Goal: Task Accomplishment & Management: Manage account settings

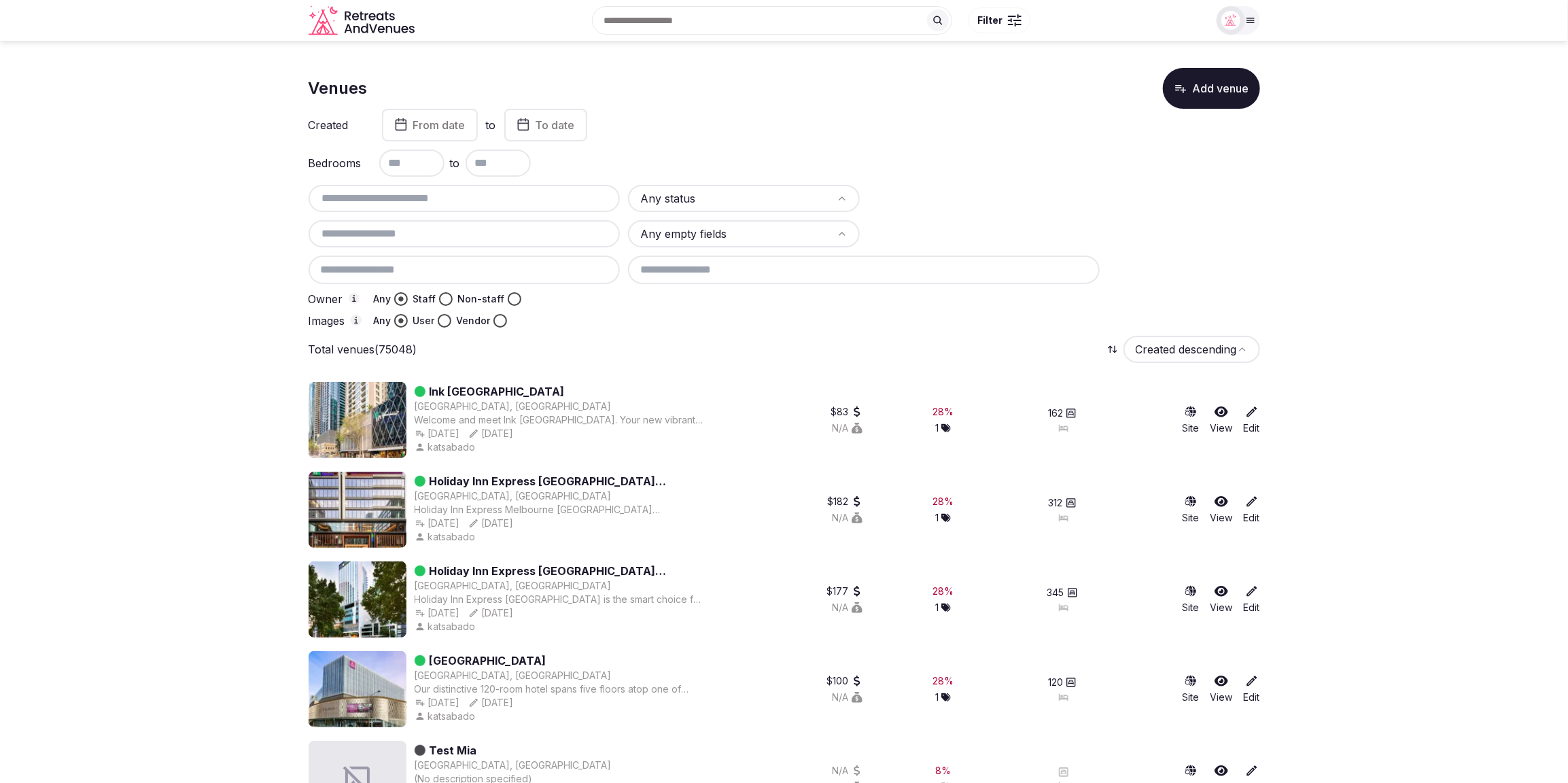
click at [499, 199] on input "text" at bounding box center [465, 198] width 301 height 16
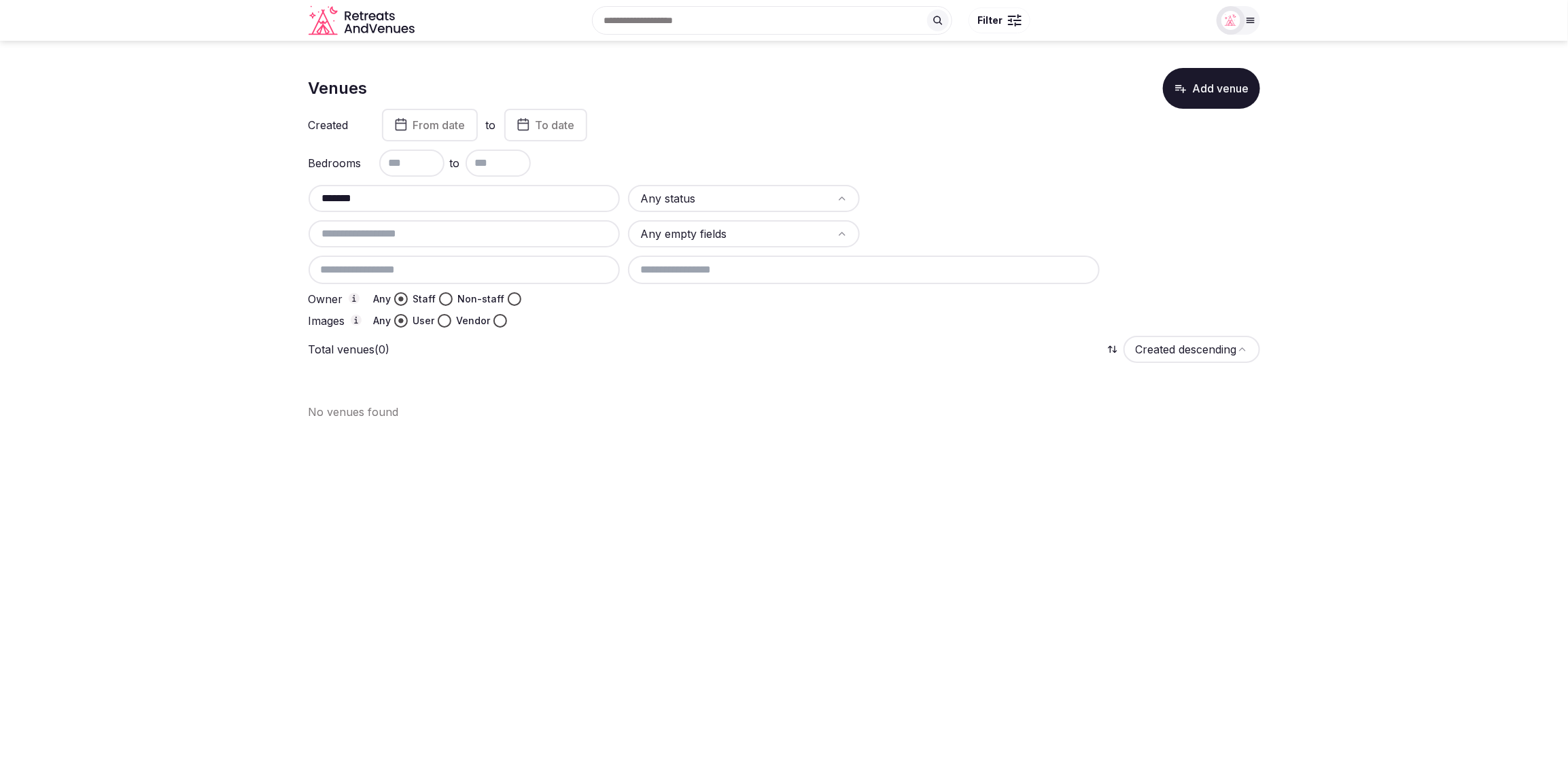
drag, startPoint x: 391, startPoint y: 195, endPoint x: 294, endPoint y: 190, distance: 97.1
click at [294, 190] on section "Venues Add venue Created From date to To date Bedrooms to ******* Any status An…" at bounding box center [784, 239] width 1568 height 396
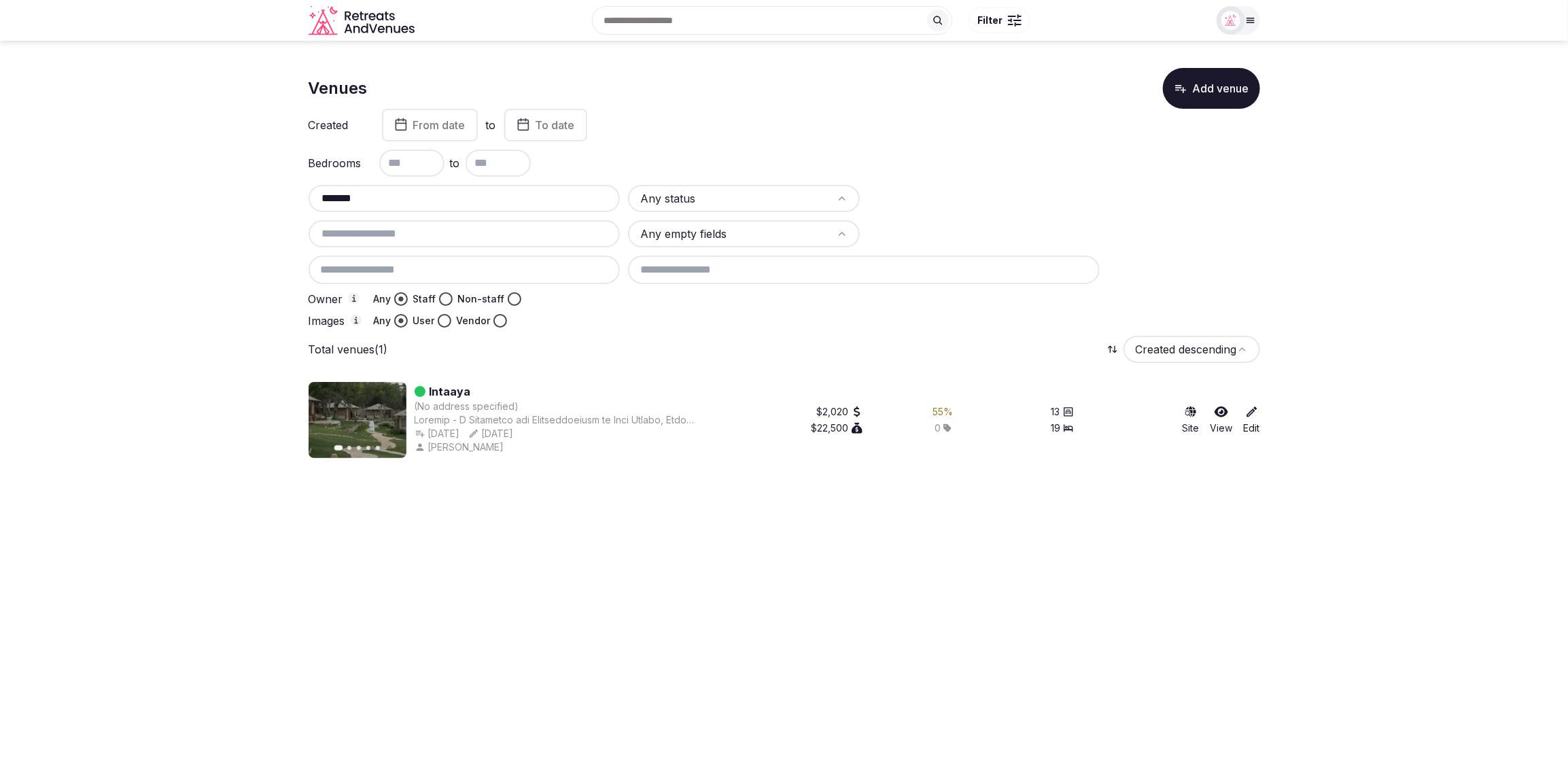
type input "*******"
click at [1251, 413] on icon at bounding box center [1252, 412] width 14 height 14
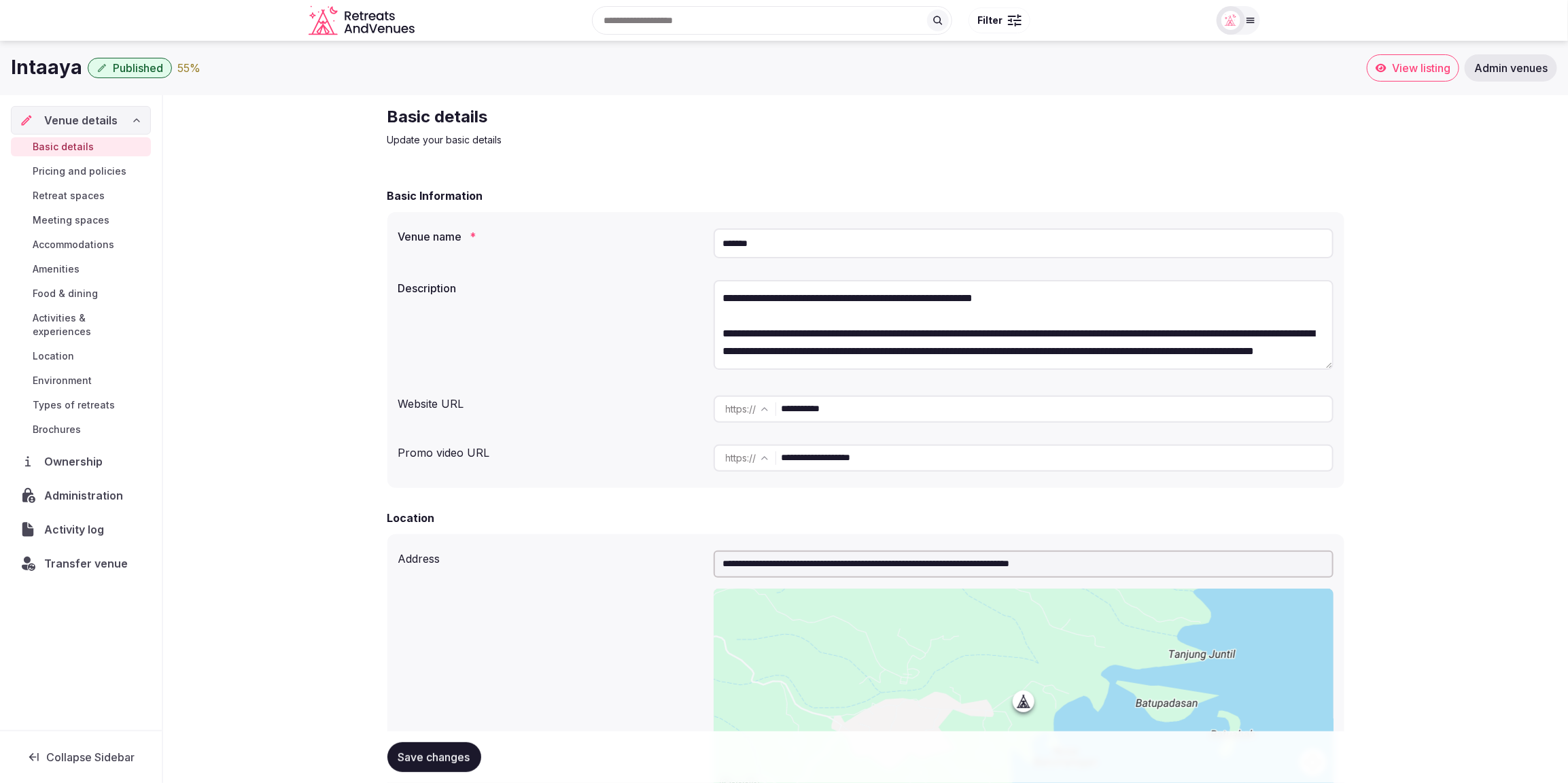
click at [103, 69] on icon "button" at bounding box center [102, 67] width 11 height 11
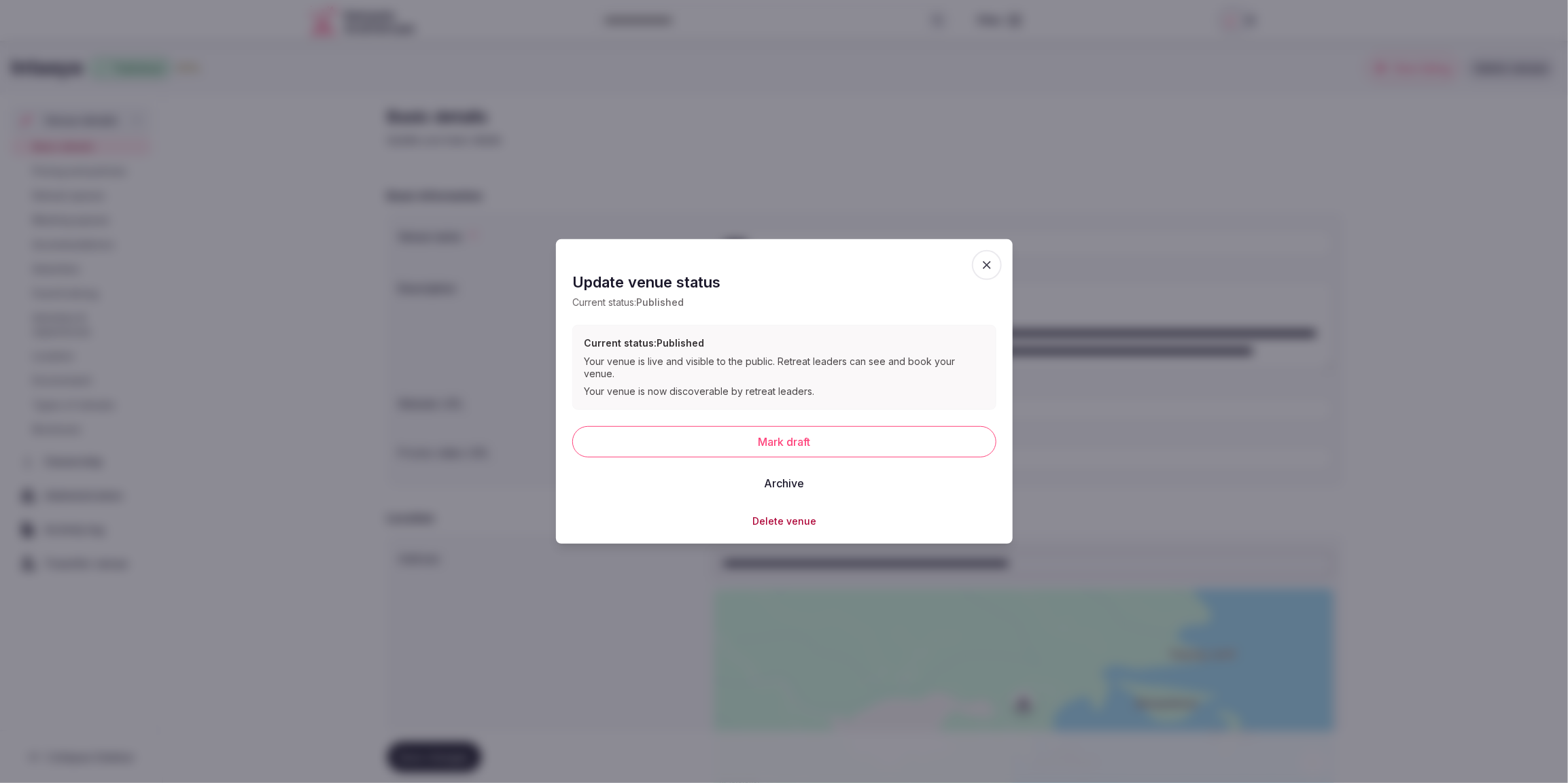
click at [993, 272] on icon "button" at bounding box center [987, 265] width 14 height 14
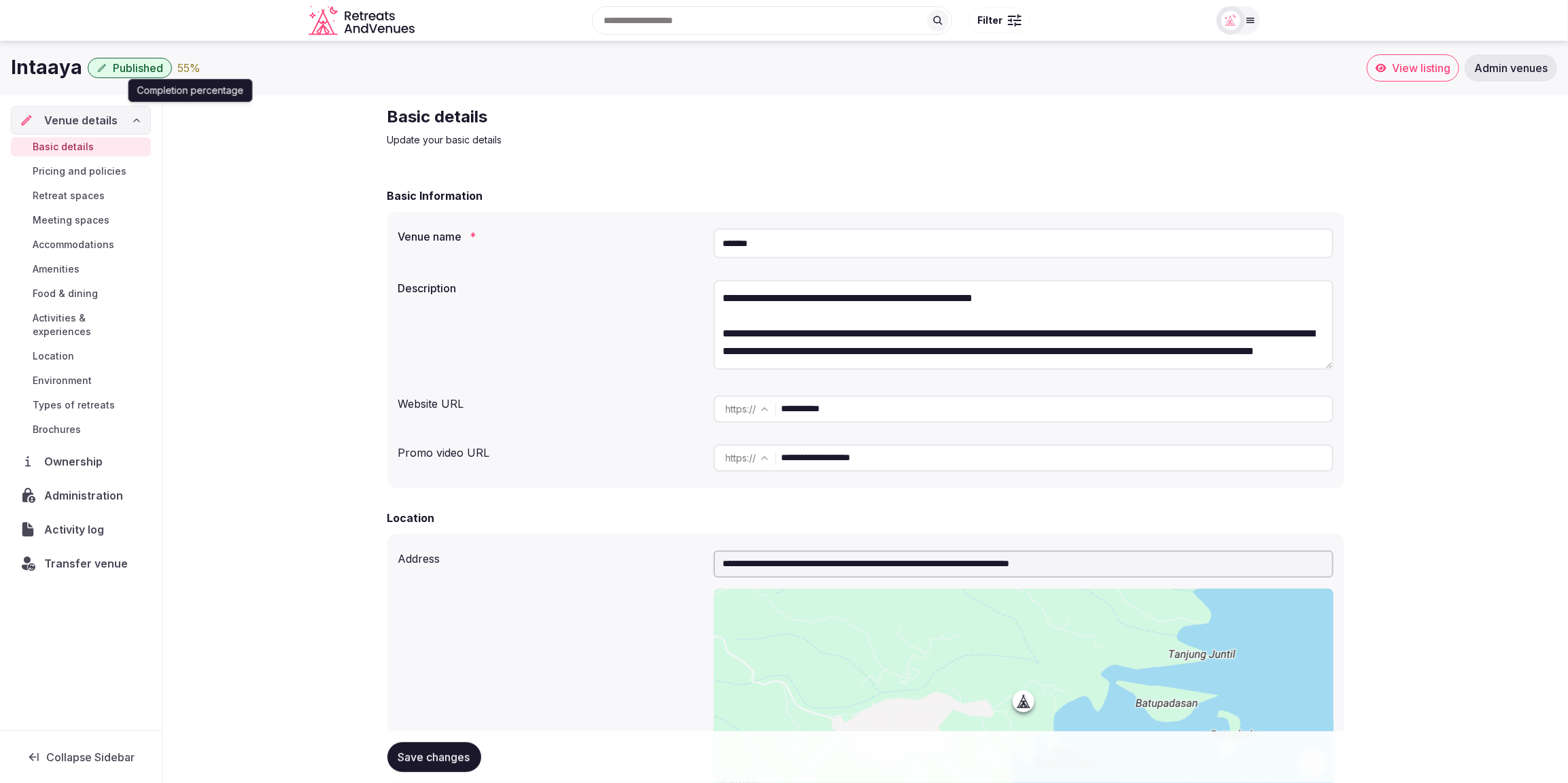
click at [184, 71] on div "55 %" at bounding box center [189, 68] width 23 height 16
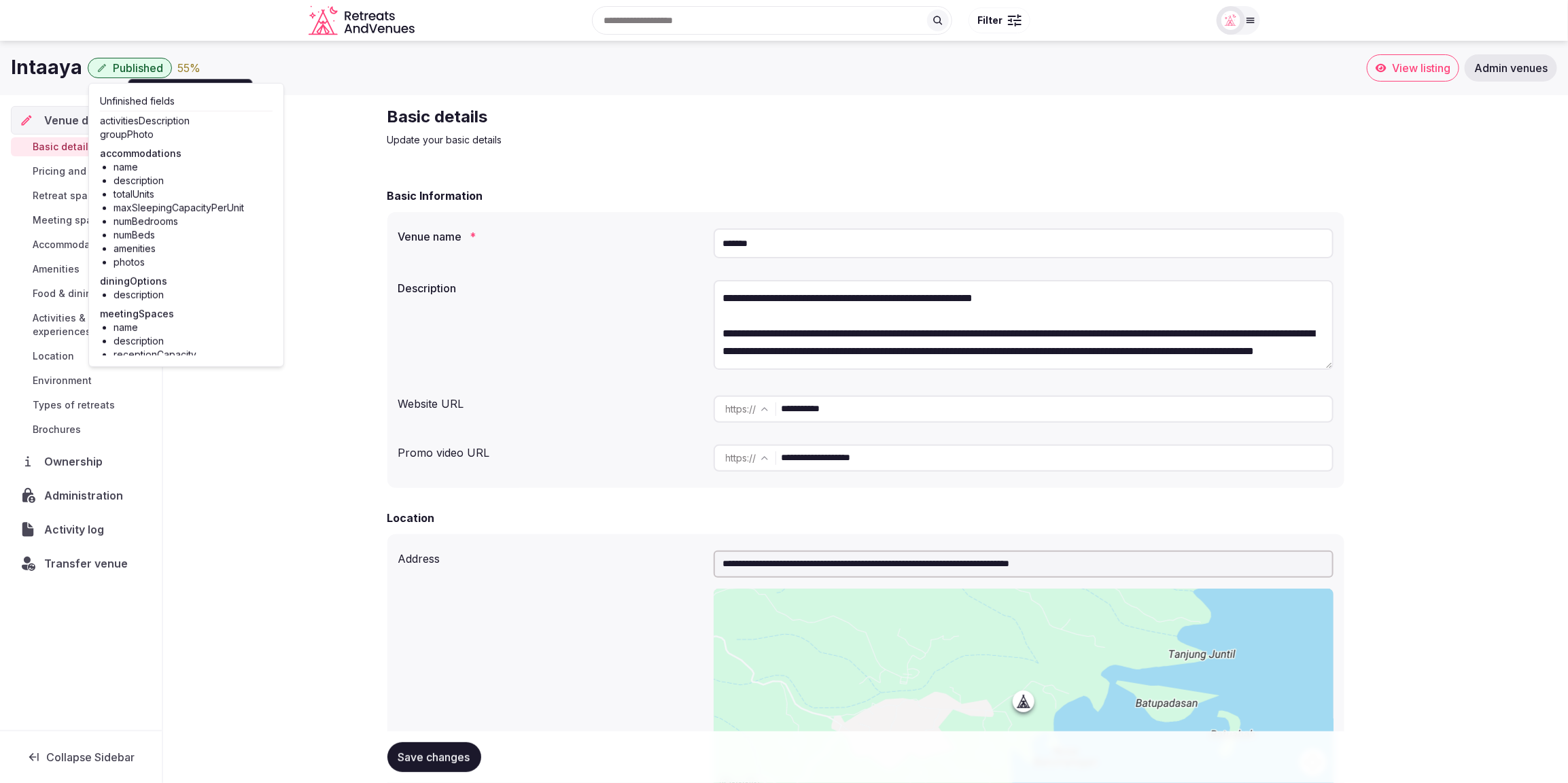
click at [729, 110] on h2 "Basic details" at bounding box center [616, 117] width 457 height 22
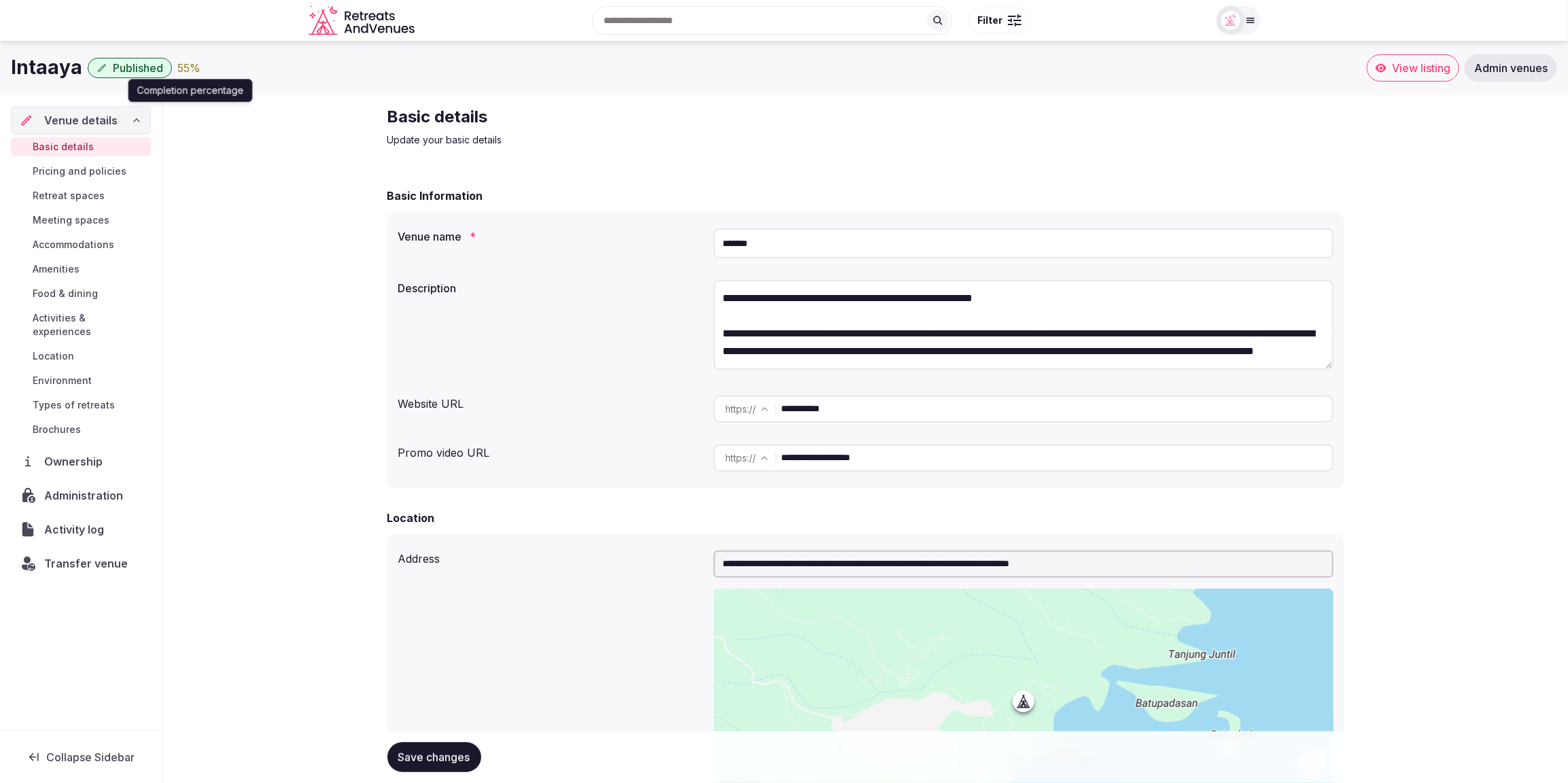
click at [181, 71] on div "55 %" at bounding box center [189, 68] width 23 height 16
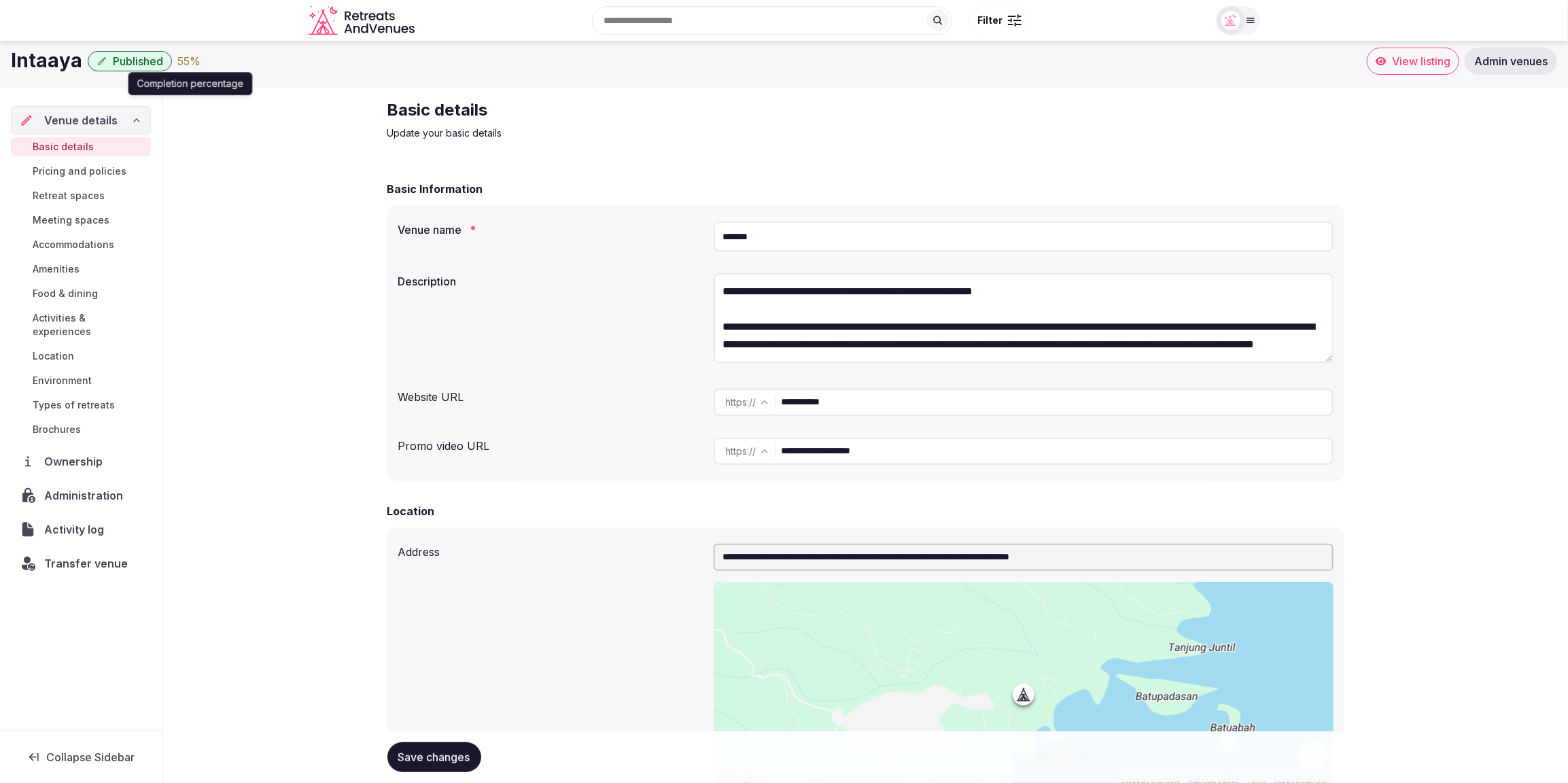
click at [185, 64] on div "55 %" at bounding box center [189, 61] width 23 height 16
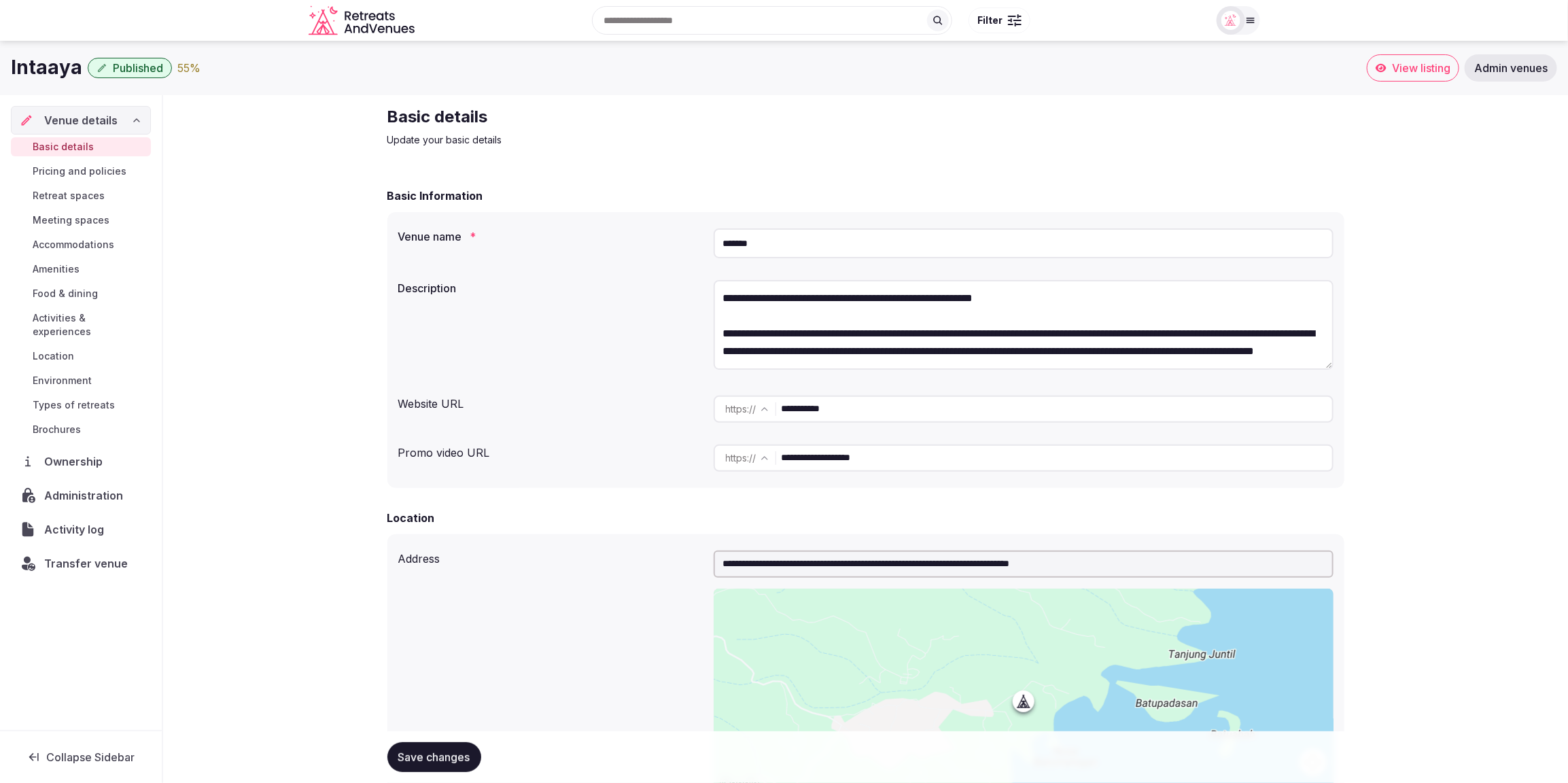
scroll to position [1, 0]
click at [1239, 29] on div at bounding box center [1231, 20] width 19 height 19
click at [1196, 168] on button "Client view" at bounding box center [1198, 173] width 27 height 16
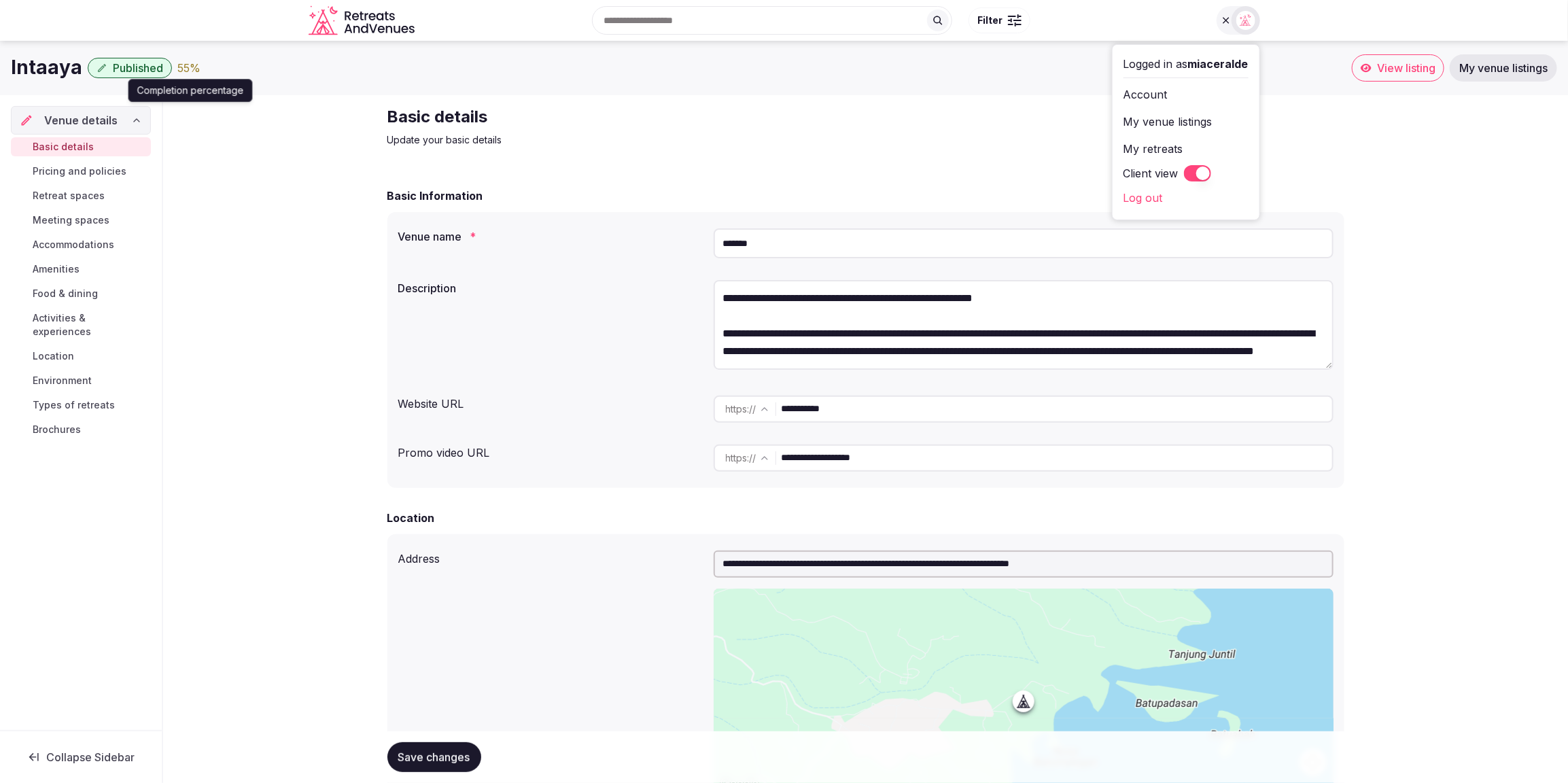
click at [181, 71] on div "55 %" at bounding box center [189, 68] width 23 height 16
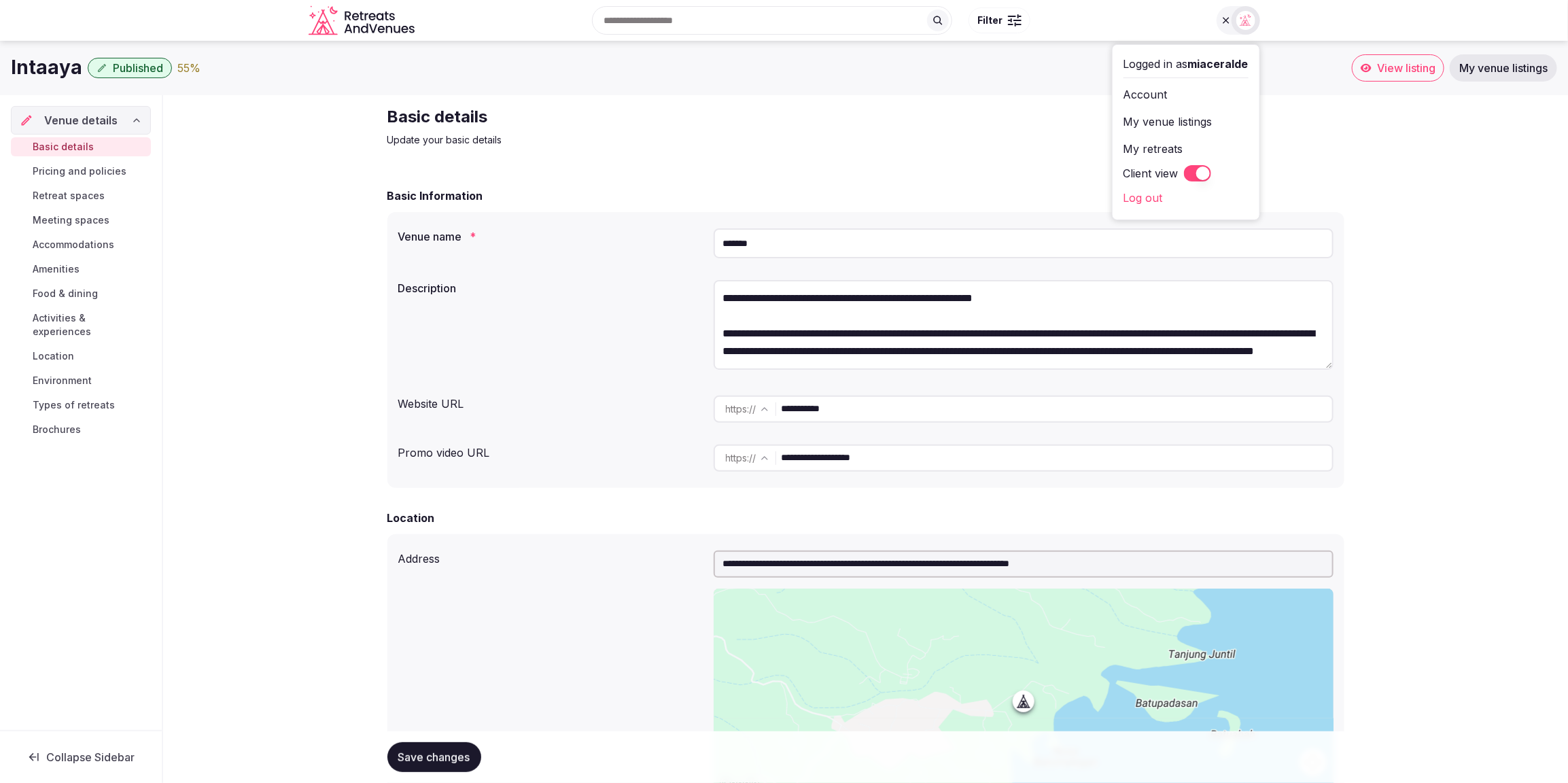
click at [77, 221] on span "Meeting spaces" at bounding box center [71, 220] width 77 height 14
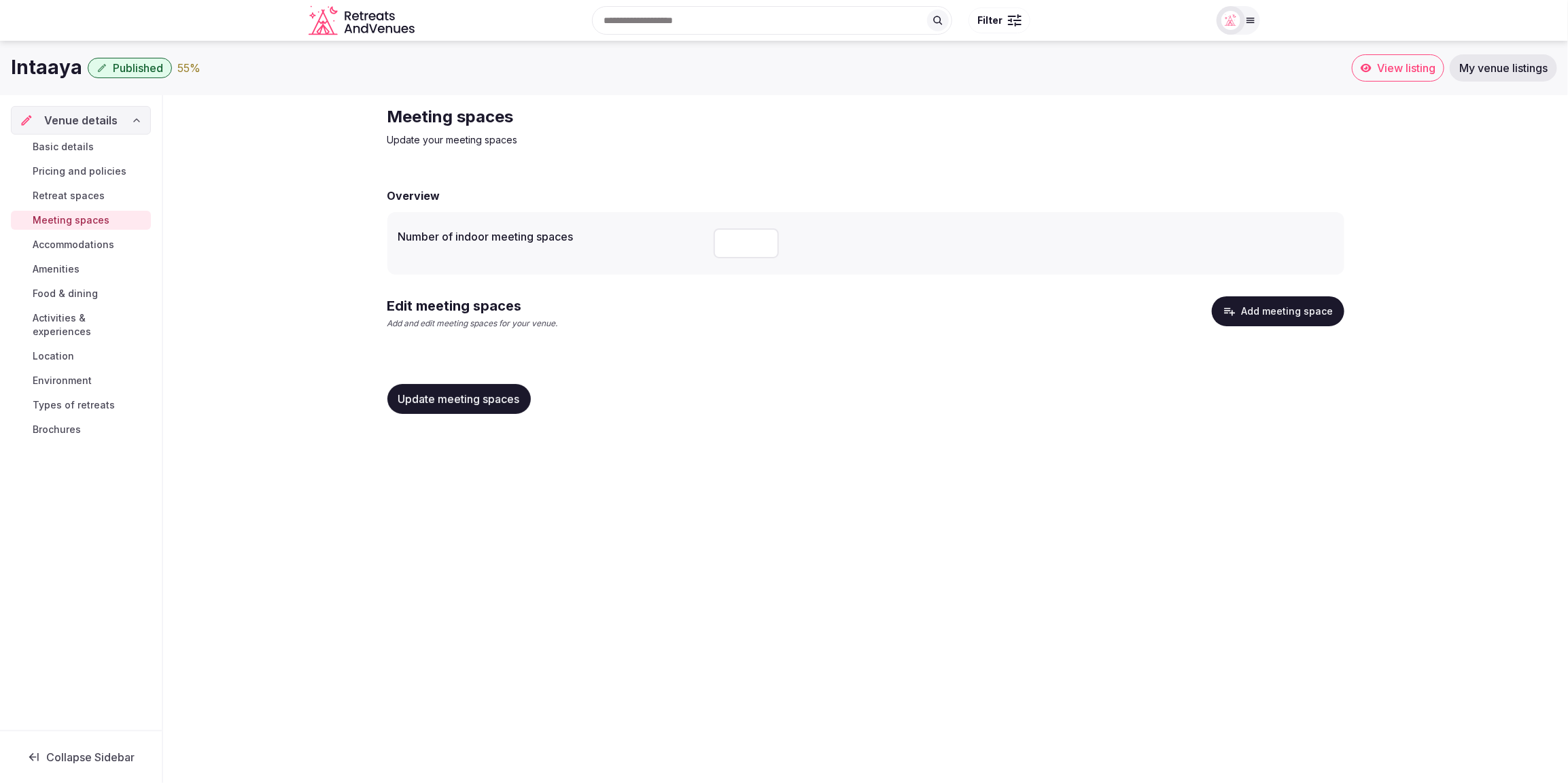
click at [90, 250] on span "Accommodations" at bounding box center [73, 244] width 81 height 14
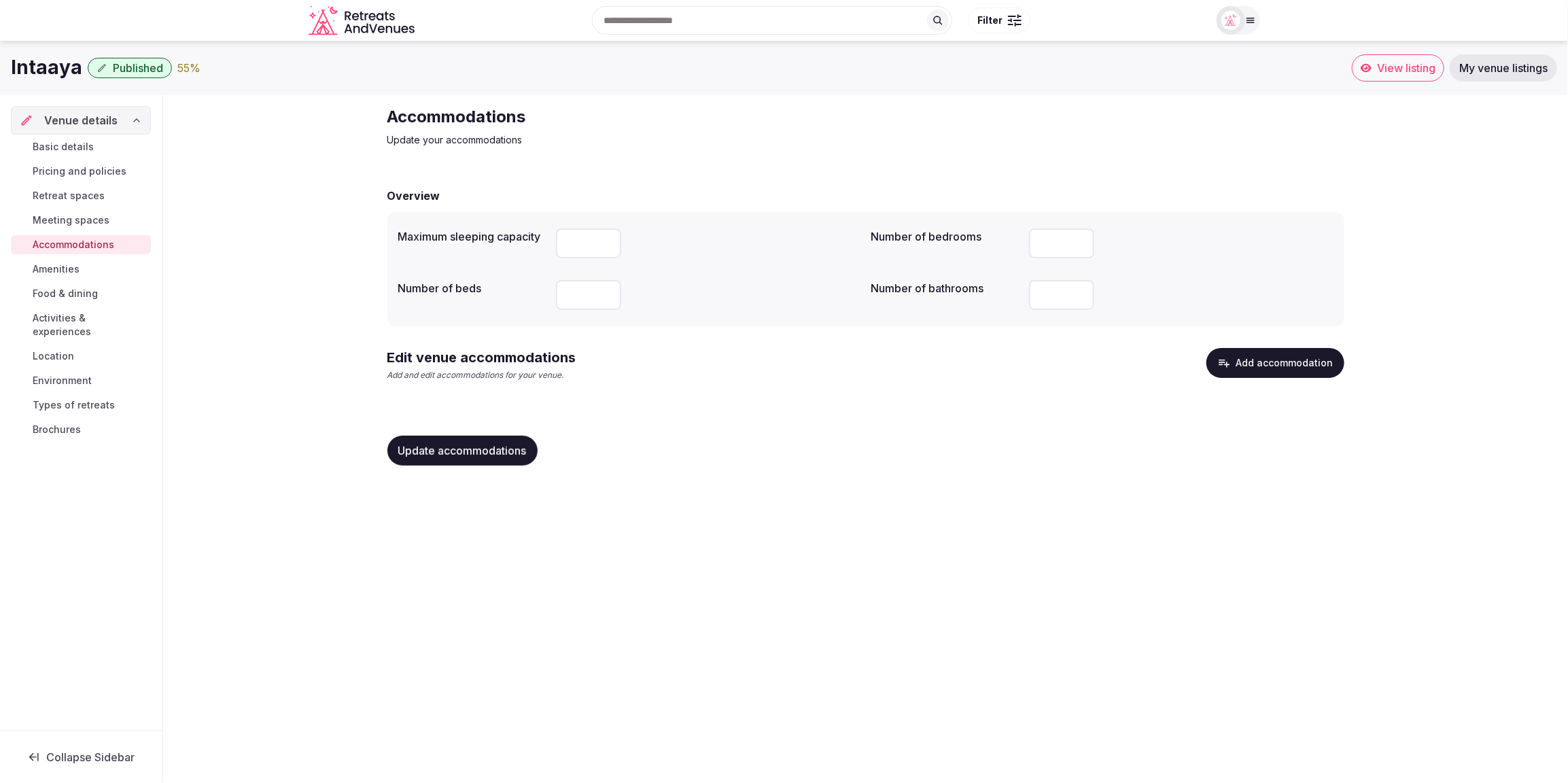
click at [64, 294] on span "Food & dining" at bounding box center [65, 293] width 65 height 14
